Goal: Task Accomplishment & Management: Complete application form

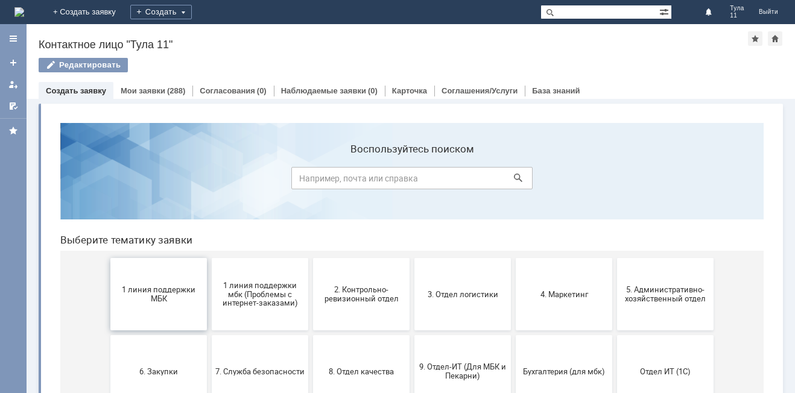
click at [140, 301] on span "1 линия поддержки МБК" at bounding box center [158, 294] width 89 height 18
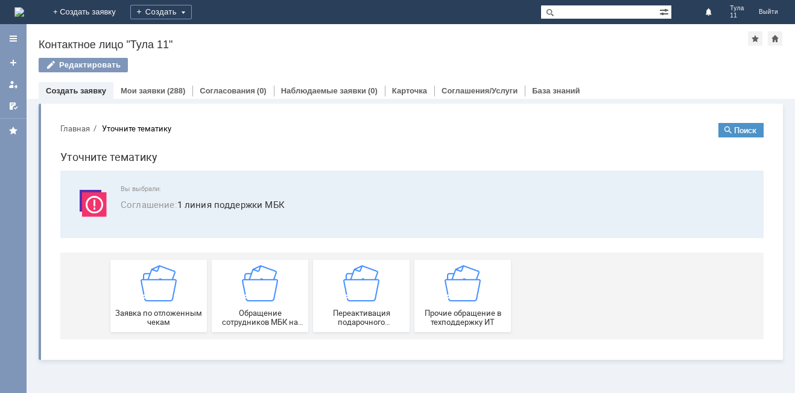
click at [151, 309] on span "Заявка по отложенным чекам" at bounding box center [158, 318] width 89 height 18
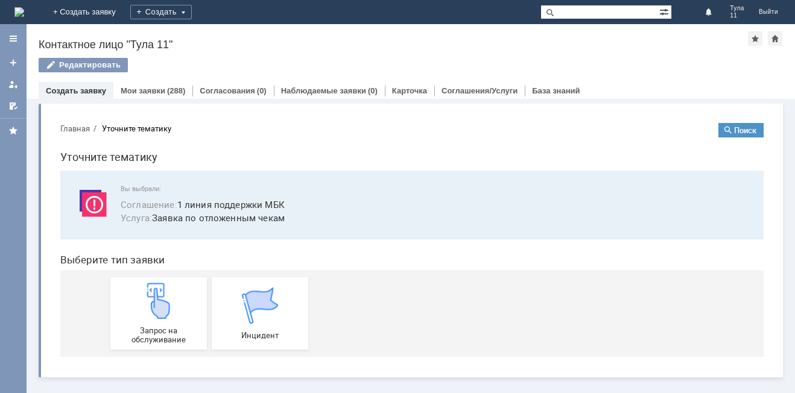
click at [151, 309] on img at bounding box center [158, 301] width 36 height 36
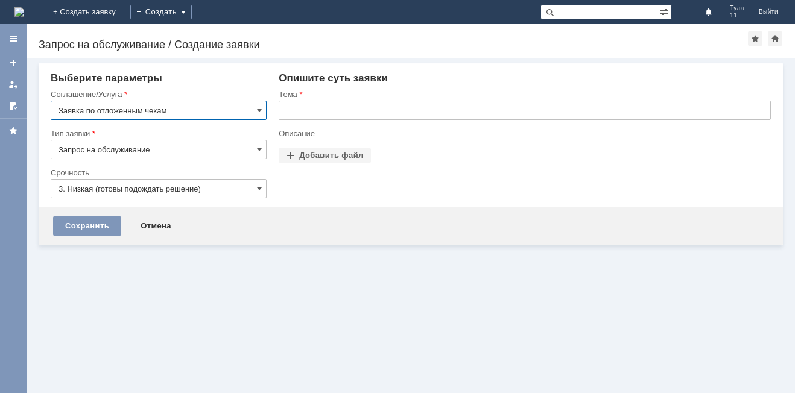
click at [334, 118] on input "text" at bounding box center [525, 110] width 492 height 19
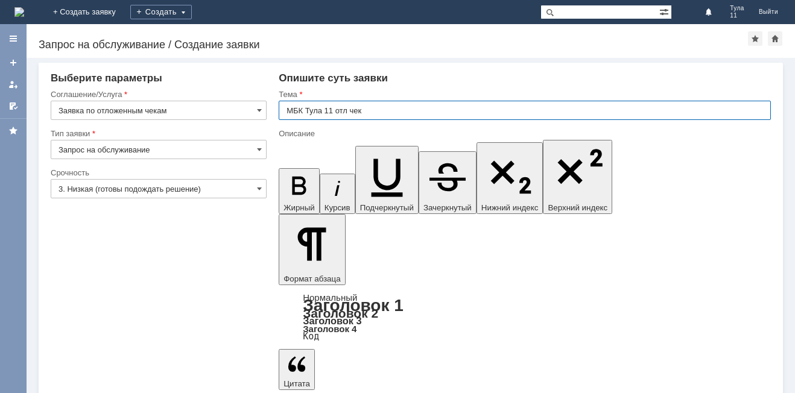
type input "МБК Тула 11 отл чек"
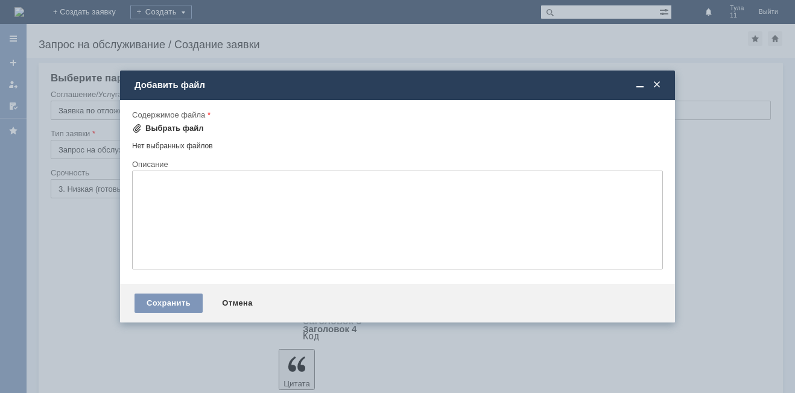
click at [154, 131] on div "Выбрать файл" at bounding box center [174, 129] width 58 height 10
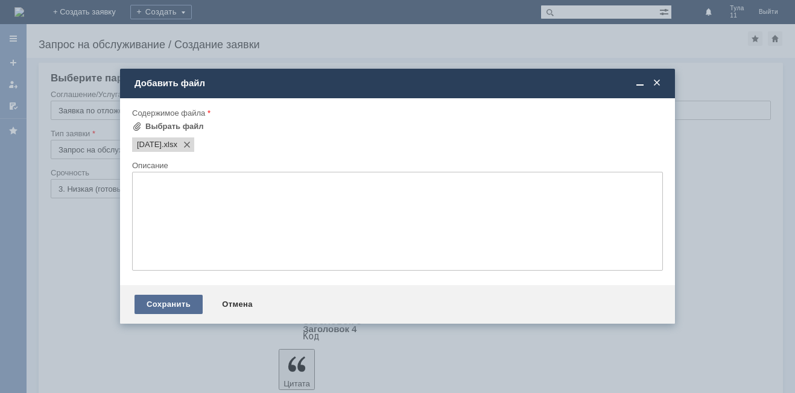
click at [160, 301] on div "Сохранить" at bounding box center [168, 304] width 68 height 19
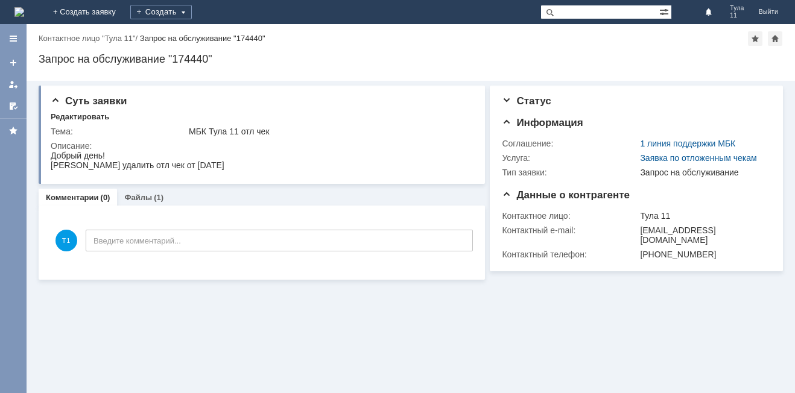
click at [24, 17] on img at bounding box center [19, 12] width 10 height 10
